Goal: Find specific page/section: Find specific page/section

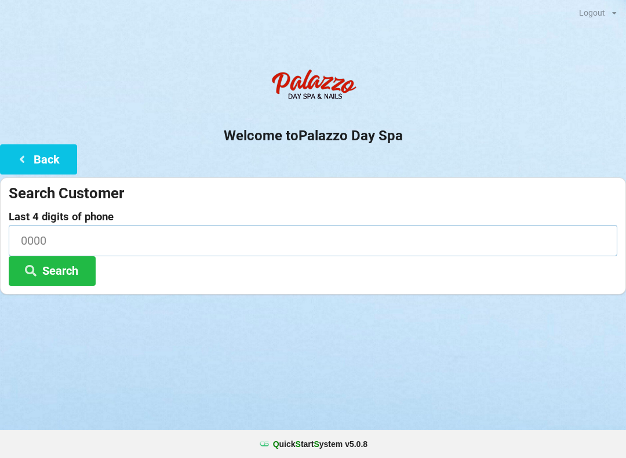
click at [84, 238] on input at bounding box center [313, 240] width 609 height 31
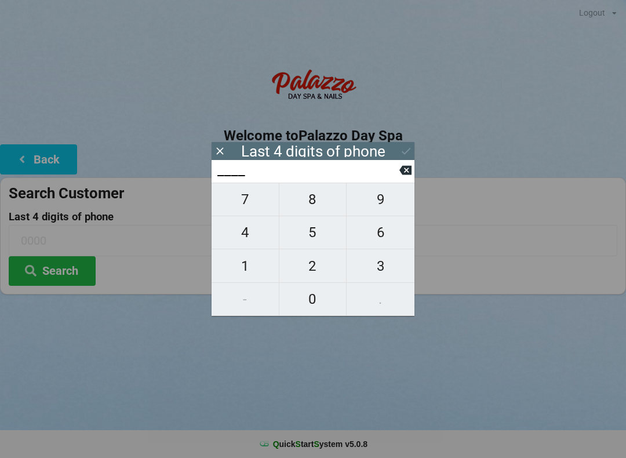
click at [256, 199] on span "7" at bounding box center [245, 199] width 67 height 24
type input "7___"
click at [374, 237] on span "6" at bounding box center [381, 232] width 68 height 24
type input "76__"
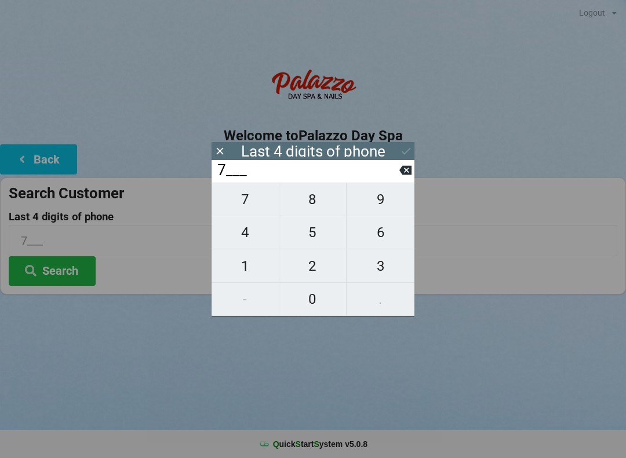
type input "76__"
click at [237, 205] on span "7" at bounding box center [245, 199] width 67 height 24
type input "767_"
click at [317, 300] on span "0" at bounding box center [312, 299] width 67 height 24
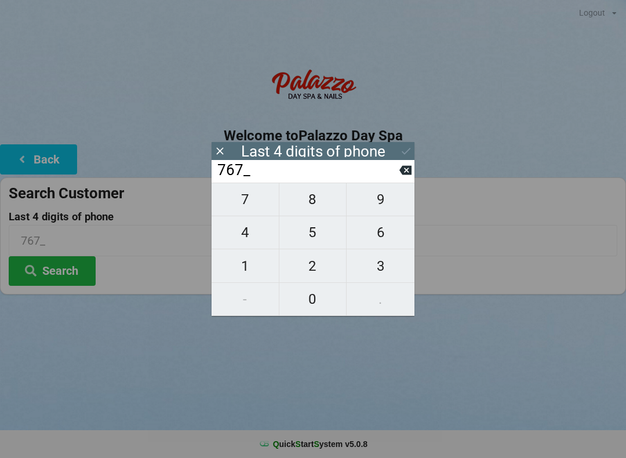
type input "7670"
click at [53, 277] on button "Search" at bounding box center [52, 271] width 87 height 30
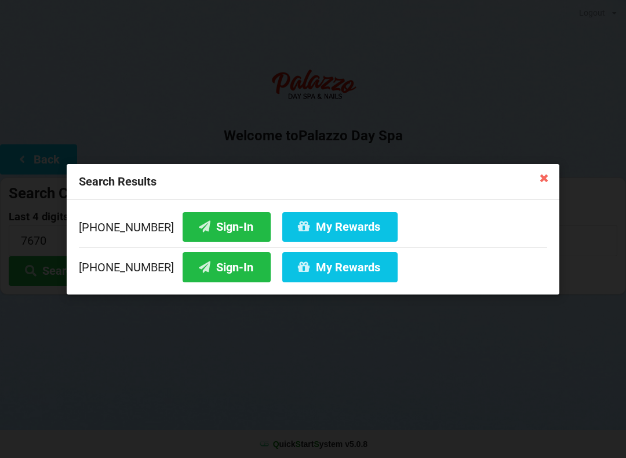
click at [199, 222] on button "Sign-In" at bounding box center [227, 227] width 88 height 30
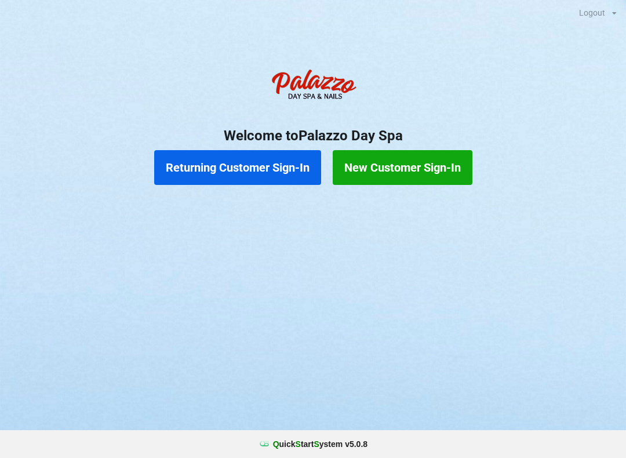
click at [235, 170] on button "Returning Customer Sign-In" at bounding box center [237, 167] width 167 height 35
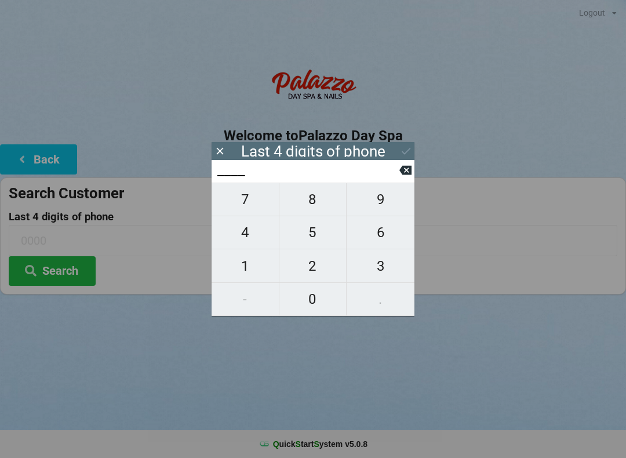
click at [250, 199] on span "7" at bounding box center [245, 199] width 67 height 24
type input "7___"
click at [375, 241] on span "6" at bounding box center [381, 232] width 68 height 24
type input "76__"
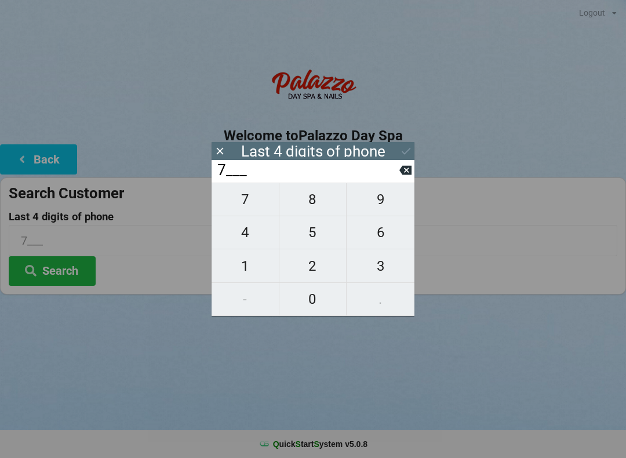
type input "76__"
click at [241, 212] on span "7" at bounding box center [245, 199] width 67 height 24
type input "767_"
click at [315, 311] on span "0" at bounding box center [312, 299] width 67 height 24
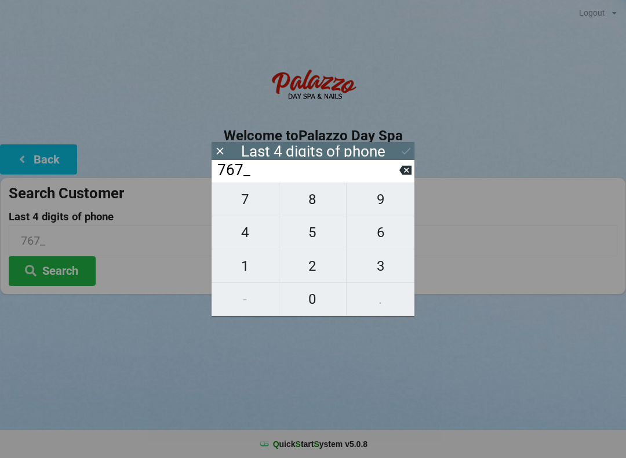
type input "7670"
click at [57, 266] on button "Search" at bounding box center [52, 271] width 87 height 30
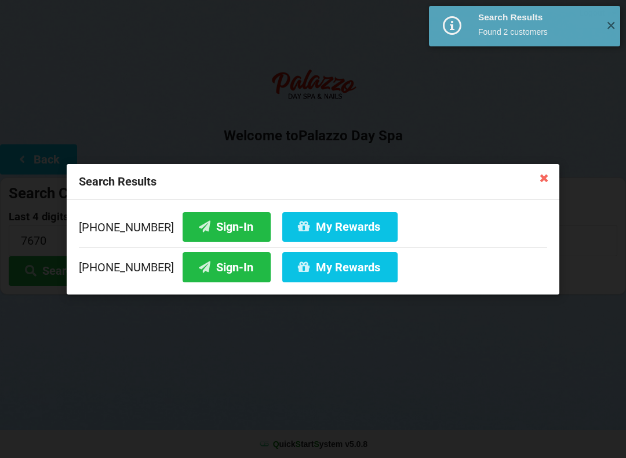
click at [331, 224] on button "My Rewards" at bounding box center [339, 227] width 115 height 30
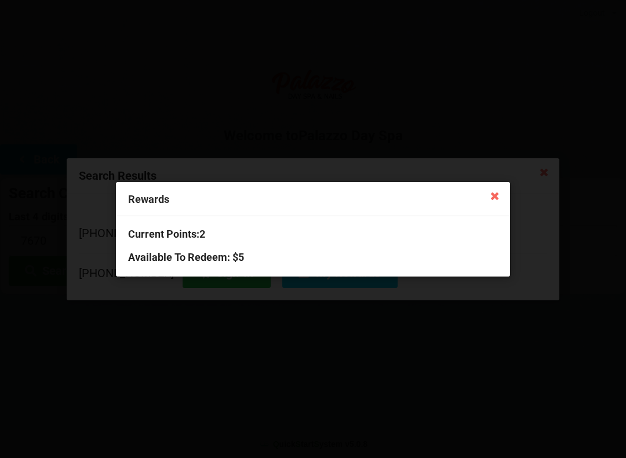
click at [495, 187] on icon at bounding box center [495, 195] width 19 height 19
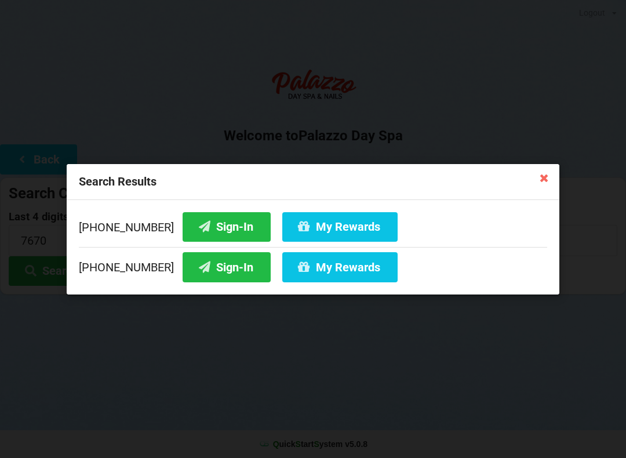
click at [540, 172] on icon at bounding box center [544, 177] width 19 height 19
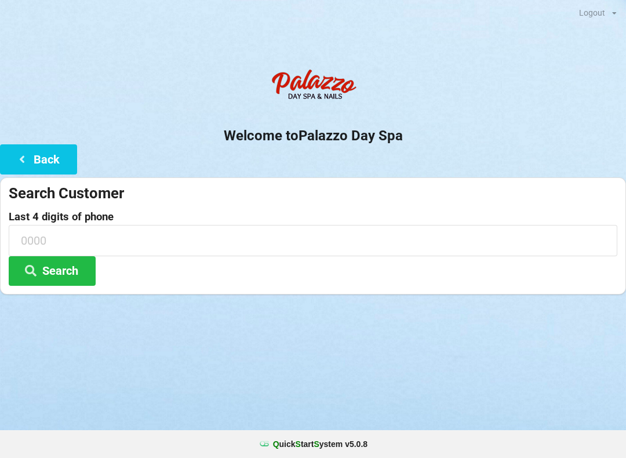
click at [55, 233] on input at bounding box center [313, 240] width 609 height 31
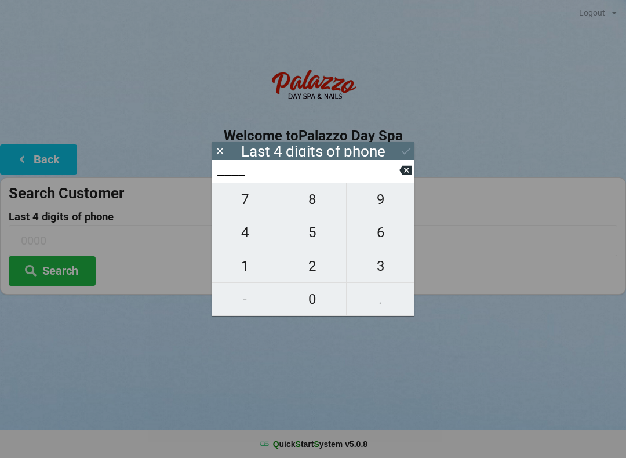
click at [233, 191] on button "7" at bounding box center [246, 200] width 68 height 34
type input "7___"
click at [247, 269] on span "1" at bounding box center [245, 266] width 67 height 24
type input "71__"
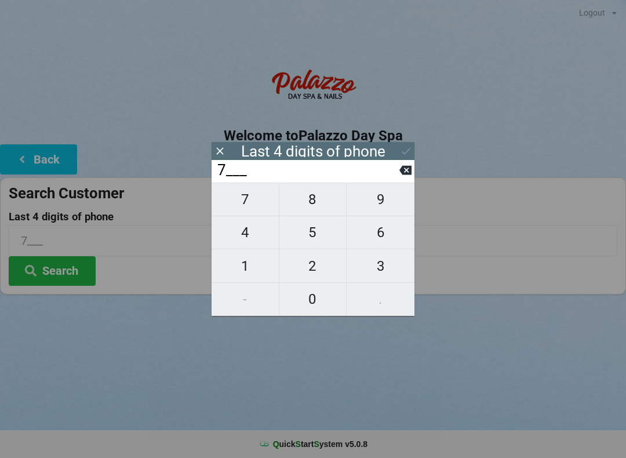
type input "71__"
click at [307, 266] on span "2" at bounding box center [312, 266] width 67 height 24
type input "712_"
click at [308, 304] on span "0" at bounding box center [312, 299] width 67 height 24
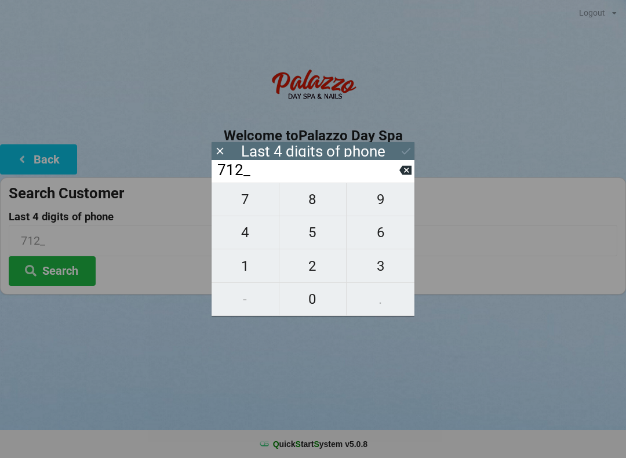
type input "7120"
click at [402, 154] on icon at bounding box center [406, 151] width 12 height 12
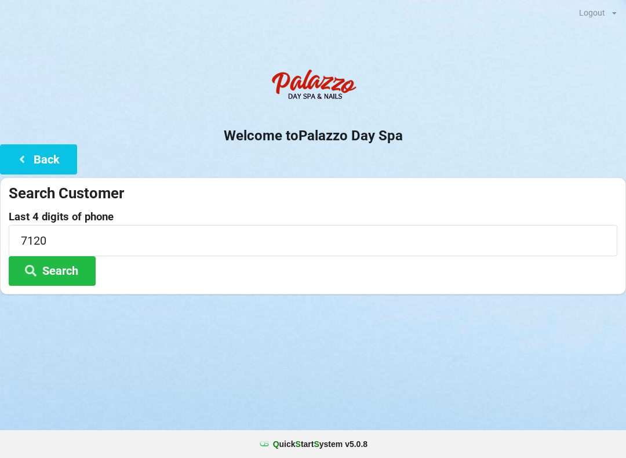
click at [59, 262] on button "Search" at bounding box center [52, 271] width 87 height 30
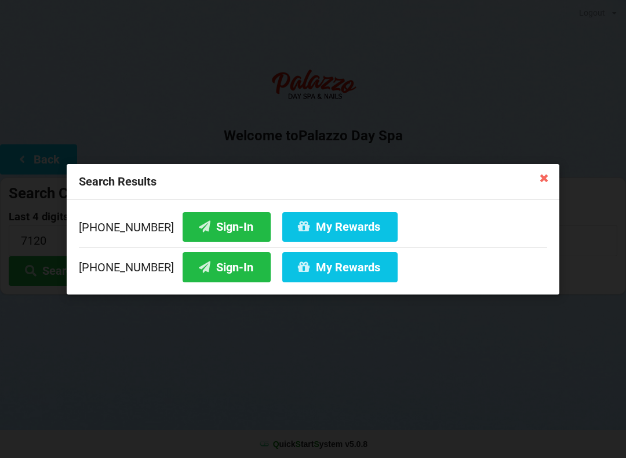
click at [196, 263] on button "Sign-In" at bounding box center [227, 267] width 88 height 30
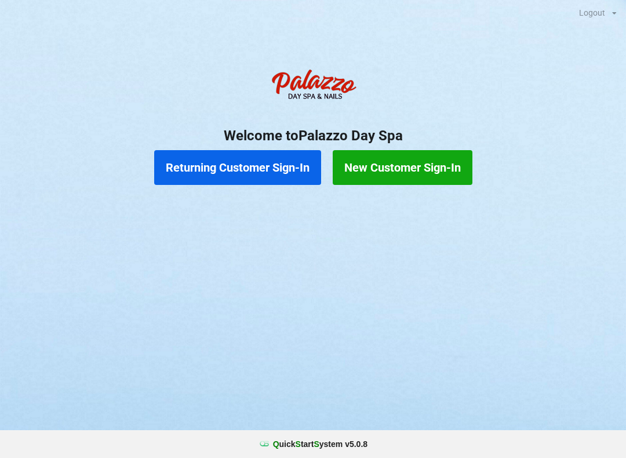
click at [261, 166] on button "Returning Customer Sign-In" at bounding box center [237, 167] width 167 height 35
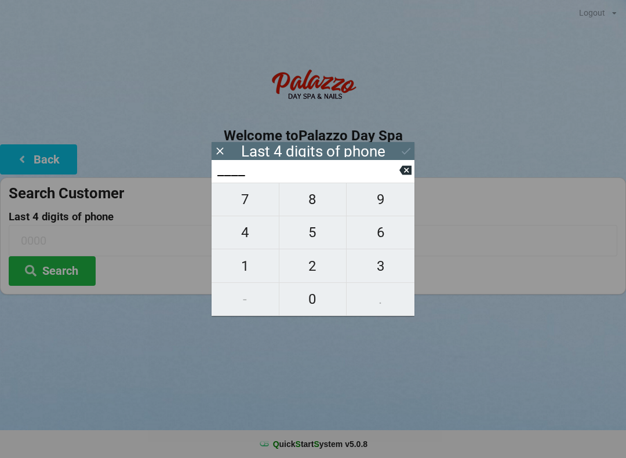
click at [386, 263] on span "3" at bounding box center [381, 266] width 68 height 24
type input "3___"
click at [316, 234] on span "5" at bounding box center [312, 232] width 67 height 24
type input "35__"
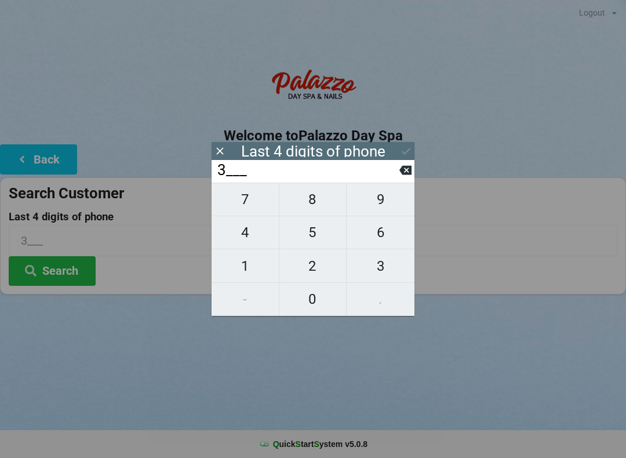
type input "35__"
click at [313, 234] on span "5" at bounding box center [312, 232] width 67 height 24
type input "355_"
click at [315, 233] on span "5" at bounding box center [312, 232] width 67 height 24
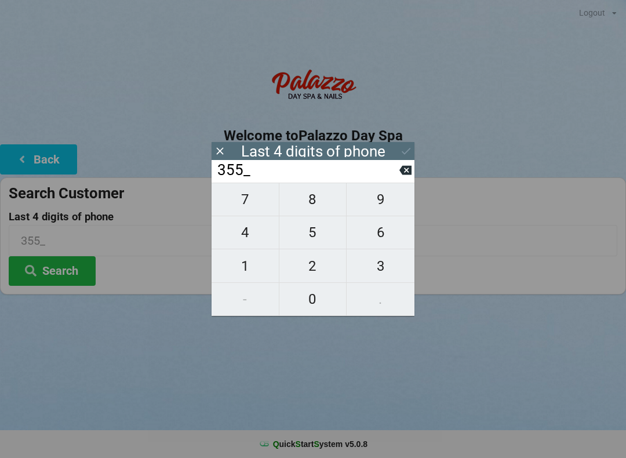
type input "3555"
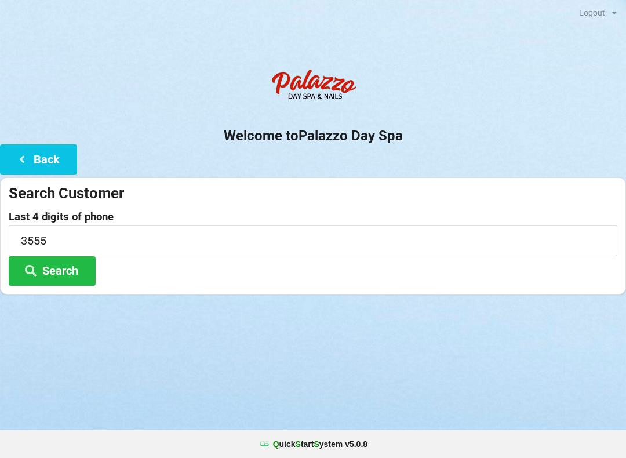
click at [472, 368] on div "Logout Logout Sign-In Welcome to Palazzo Day Spa Back Search Customer Last 4 di…" at bounding box center [313, 229] width 626 height 458
click at [74, 265] on button "Search" at bounding box center [52, 271] width 87 height 30
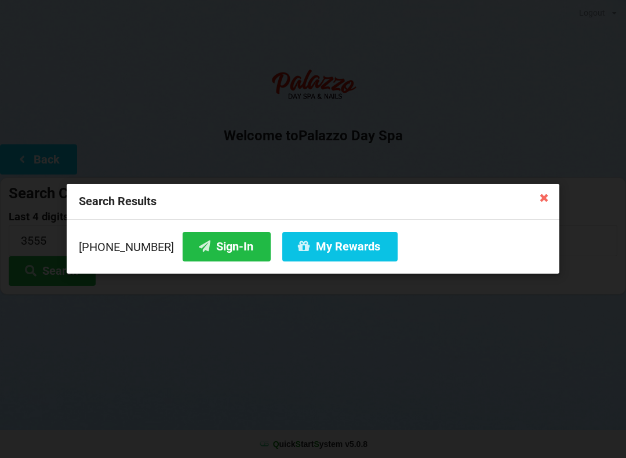
click at [219, 253] on button "Sign-In" at bounding box center [227, 247] width 88 height 30
